Goal: Transaction & Acquisition: Book appointment/travel/reservation

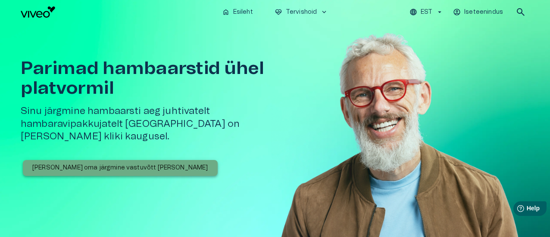
click at [137, 164] on p "[PERSON_NAME] oma järgmine vastuvõtt [PERSON_NAME]" at bounding box center [120, 168] width 176 height 9
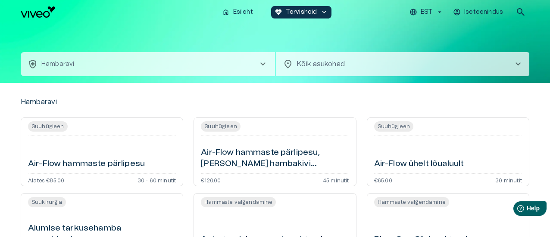
click at [137, 158] on div "Air-Flow hammaste pärlipesu" at bounding box center [102, 154] width 148 height 31
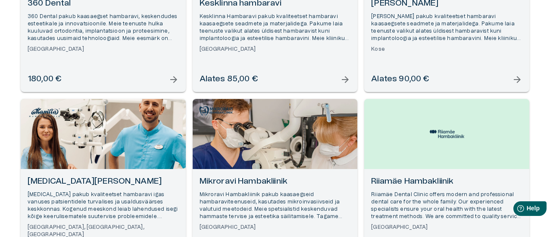
scroll to position [415, 0]
